Goal: Transaction & Acquisition: Purchase product/service

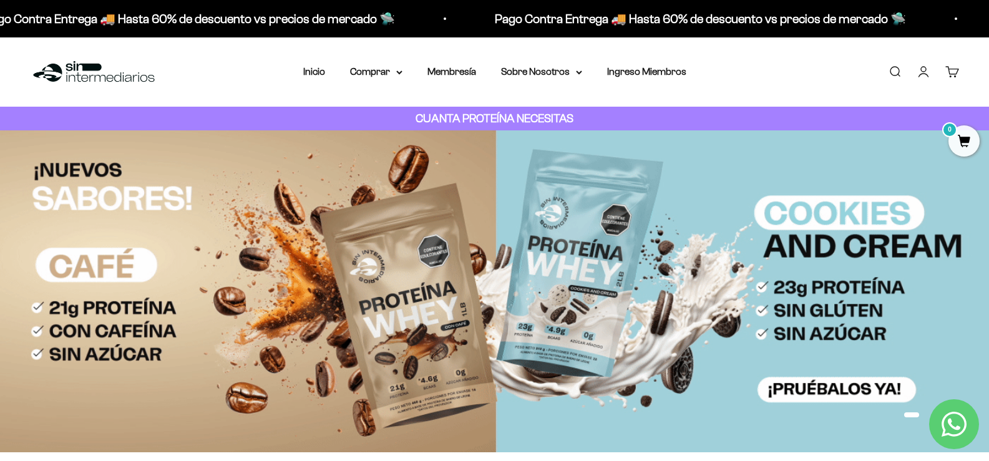
scroll to position [187, 0]
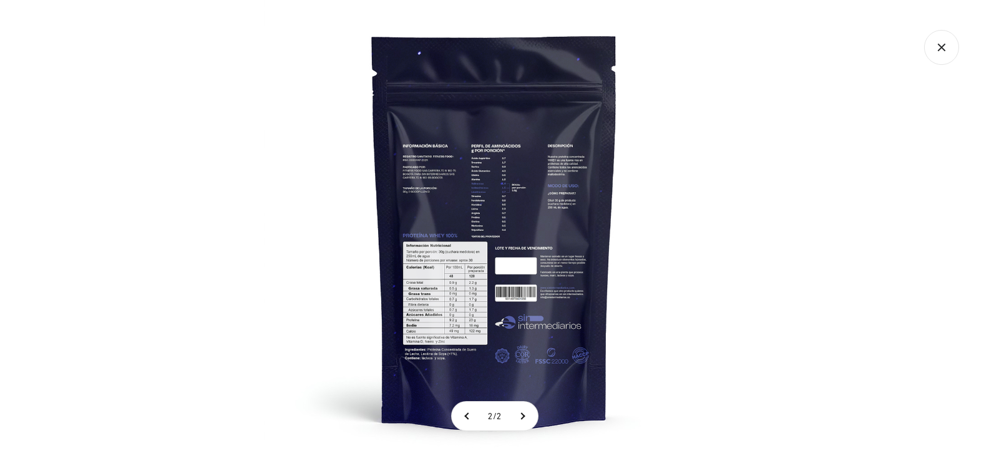
scroll to position [0, 423]
click at [487, 351] on img at bounding box center [494, 230] width 461 height 461
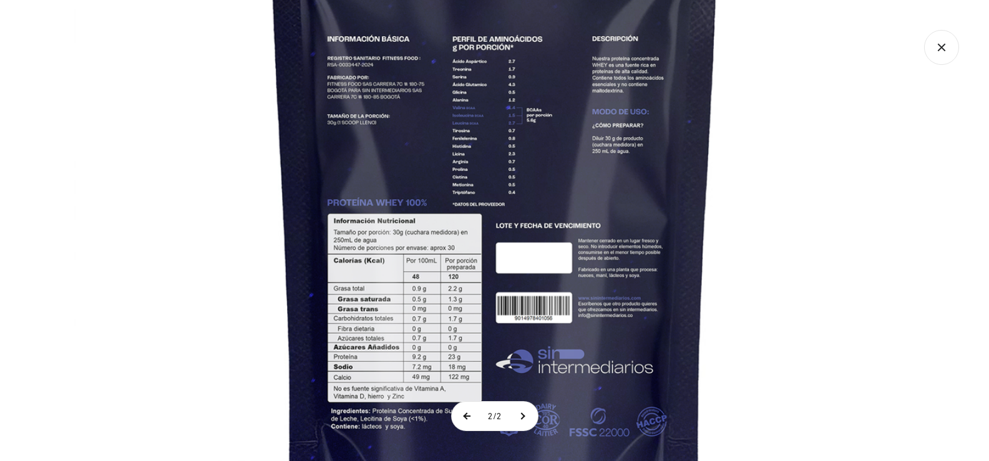
click at [458, 409] on button at bounding box center [467, 416] width 31 height 29
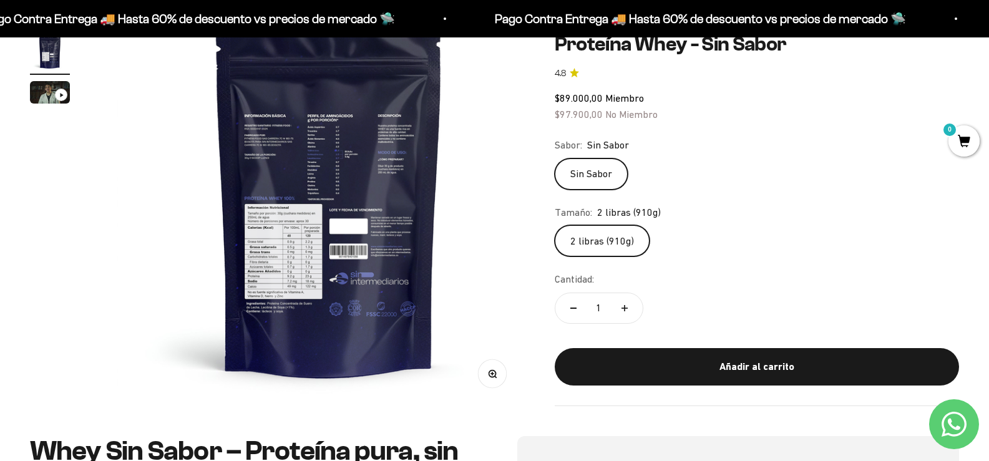
scroll to position [125, 0]
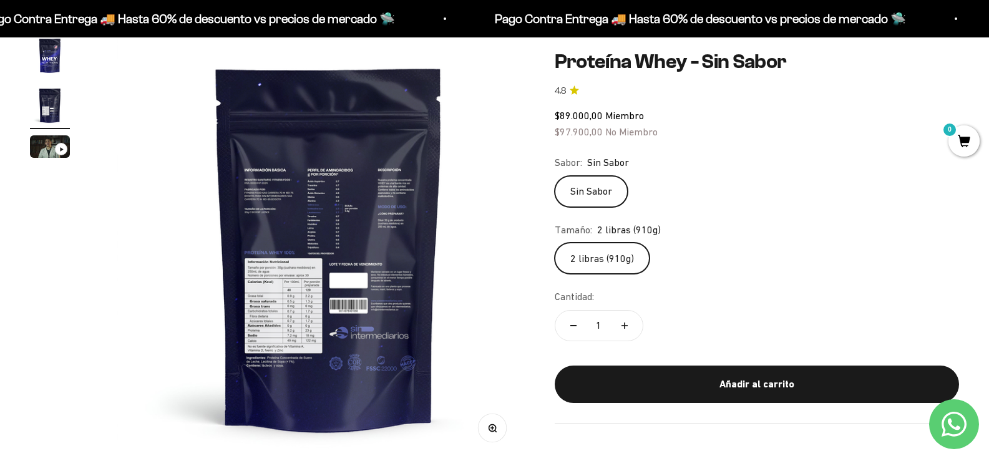
click at [611, 258] on label "2 libras (910g)" at bounding box center [601, 258] width 95 height 31
click at [554, 243] on input "2 libras (910g)" at bounding box center [554, 242] width 1 height 1
click at [617, 187] on label "Sin Sabor" at bounding box center [590, 191] width 73 height 31
click at [554, 176] on input "Sin Sabor" at bounding box center [554, 175] width 1 height 1
click at [635, 254] on label "2 libras (910g)" at bounding box center [601, 258] width 95 height 31
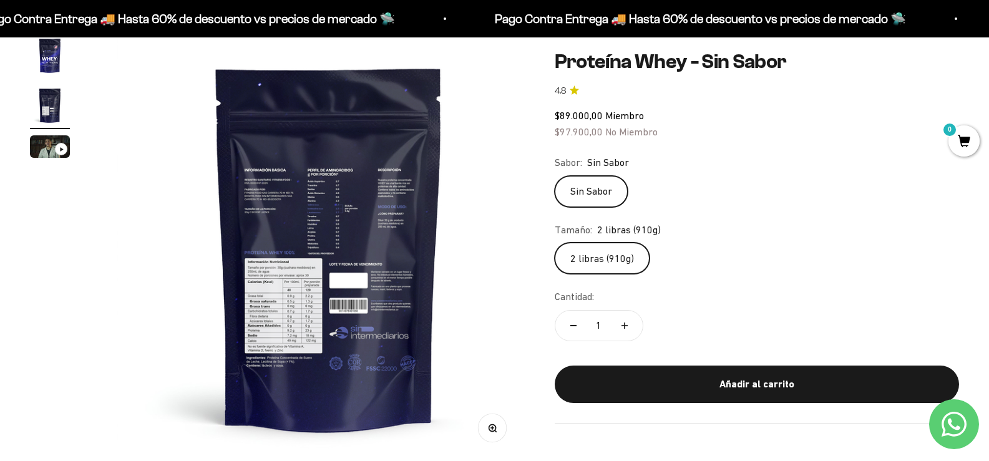
click at [554, 243] on input "2 libras (910g)" at bounding box center [554, 242] width 1 height 1
click at [605, 191] on label "Sin Sabor" at bounding box center [590, 191] width 73 height 31
click at [554, 176] on input "Sin Sabor" at bounding box center [554, 175] width 1 height 1
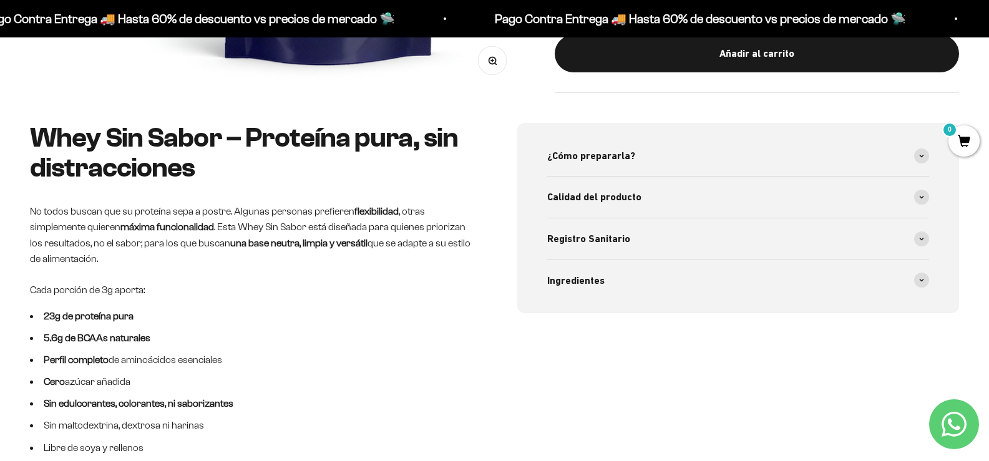
scroll to position [499, 0]
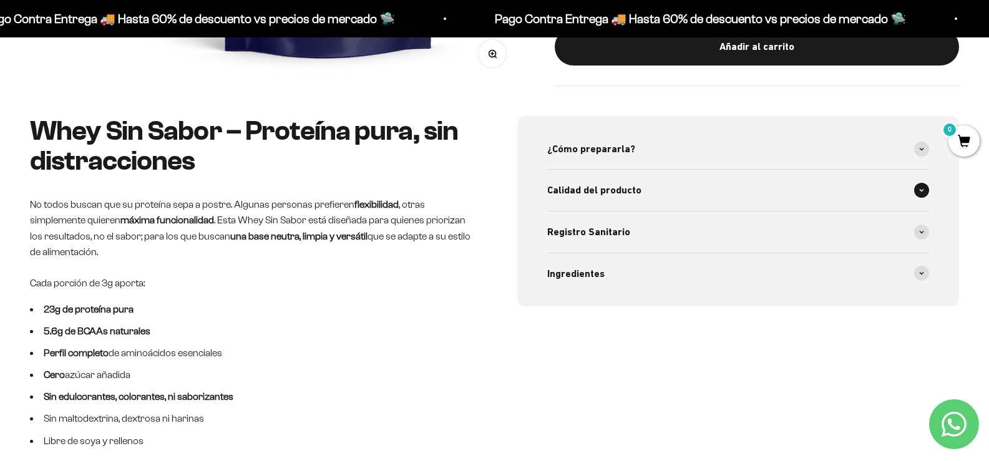
click at [641, 190] on div "Calidad del producto" at bounding box center [738, 190] width 382 height 41
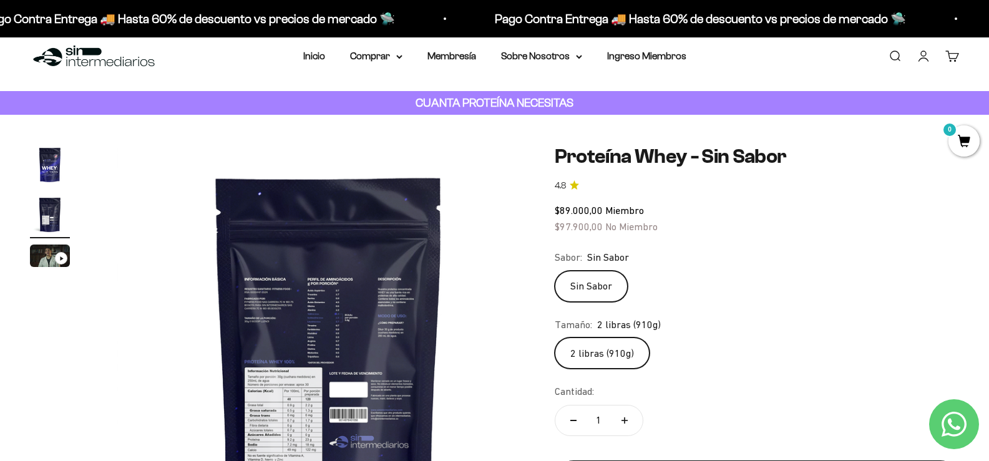
scroll to position [0, 0]
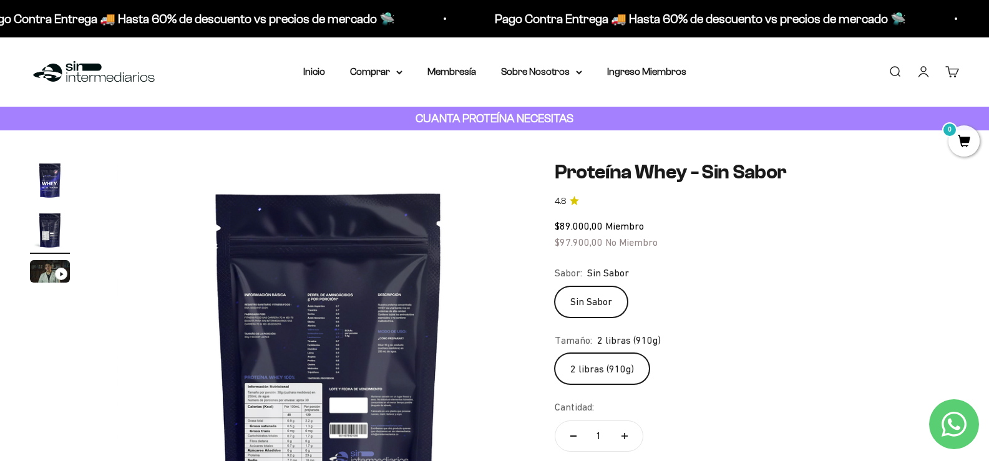
click at [604, 306] on label "Sin Sabor" at bounding box center [590, 301] width 73 height 31
click at [554, 286] on input "Sin Sabor" at bounding box center [554, 286] width 1 height 1
